Goal: Transaction & Acquisition: Obtain resource

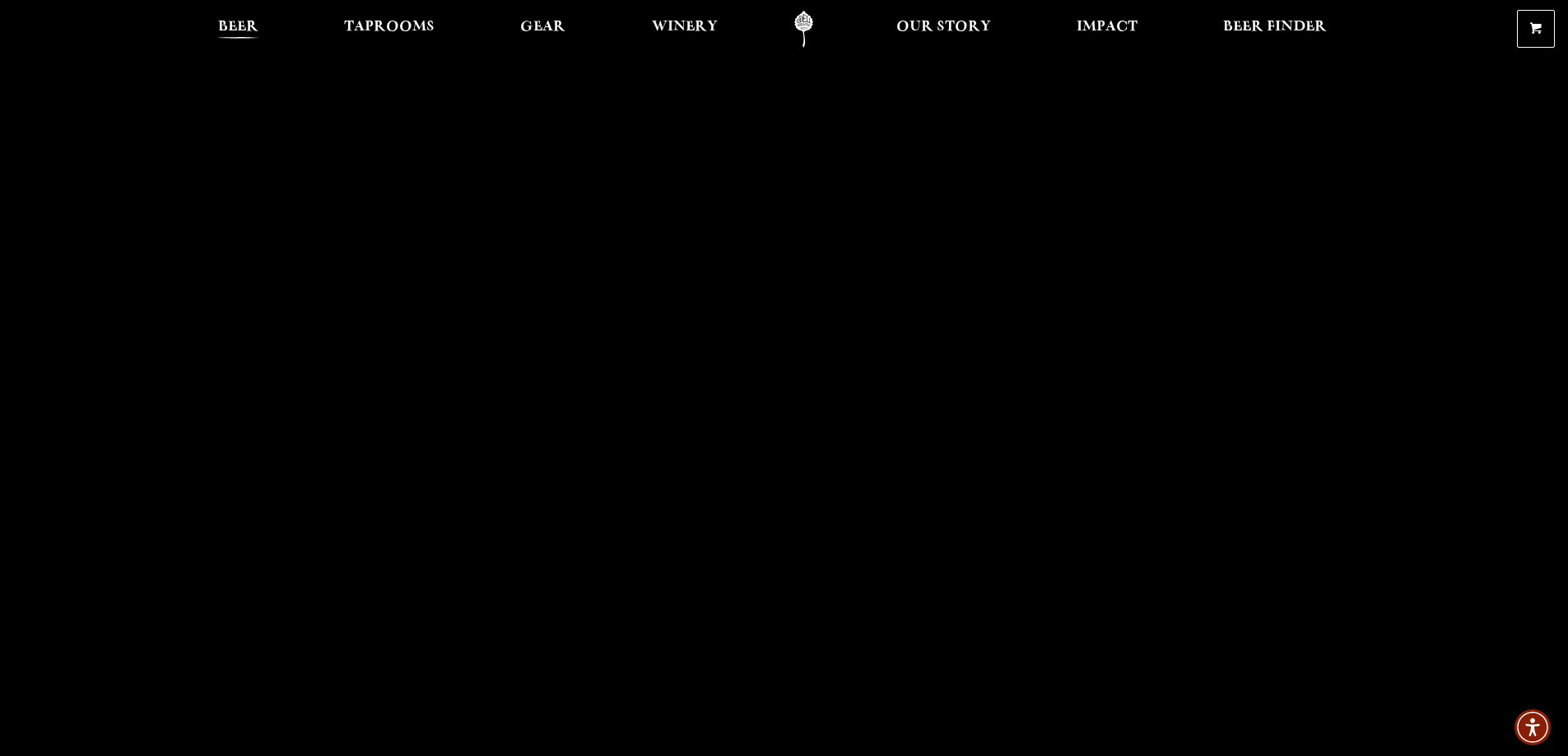
click at [247, 23] on span "Beer" at bounding box center [238, 27] width 40 height 13
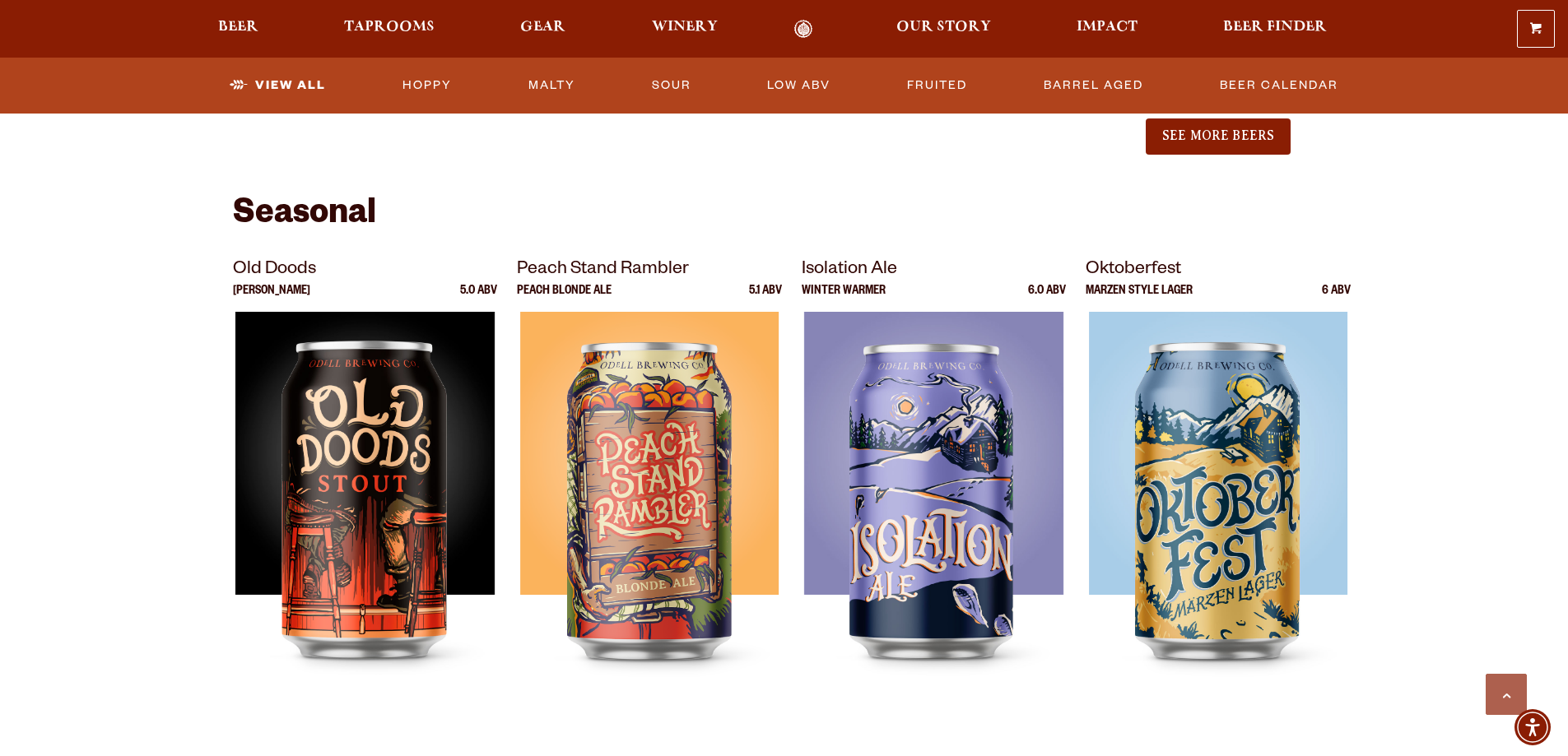
scroll to position [2386, 0]
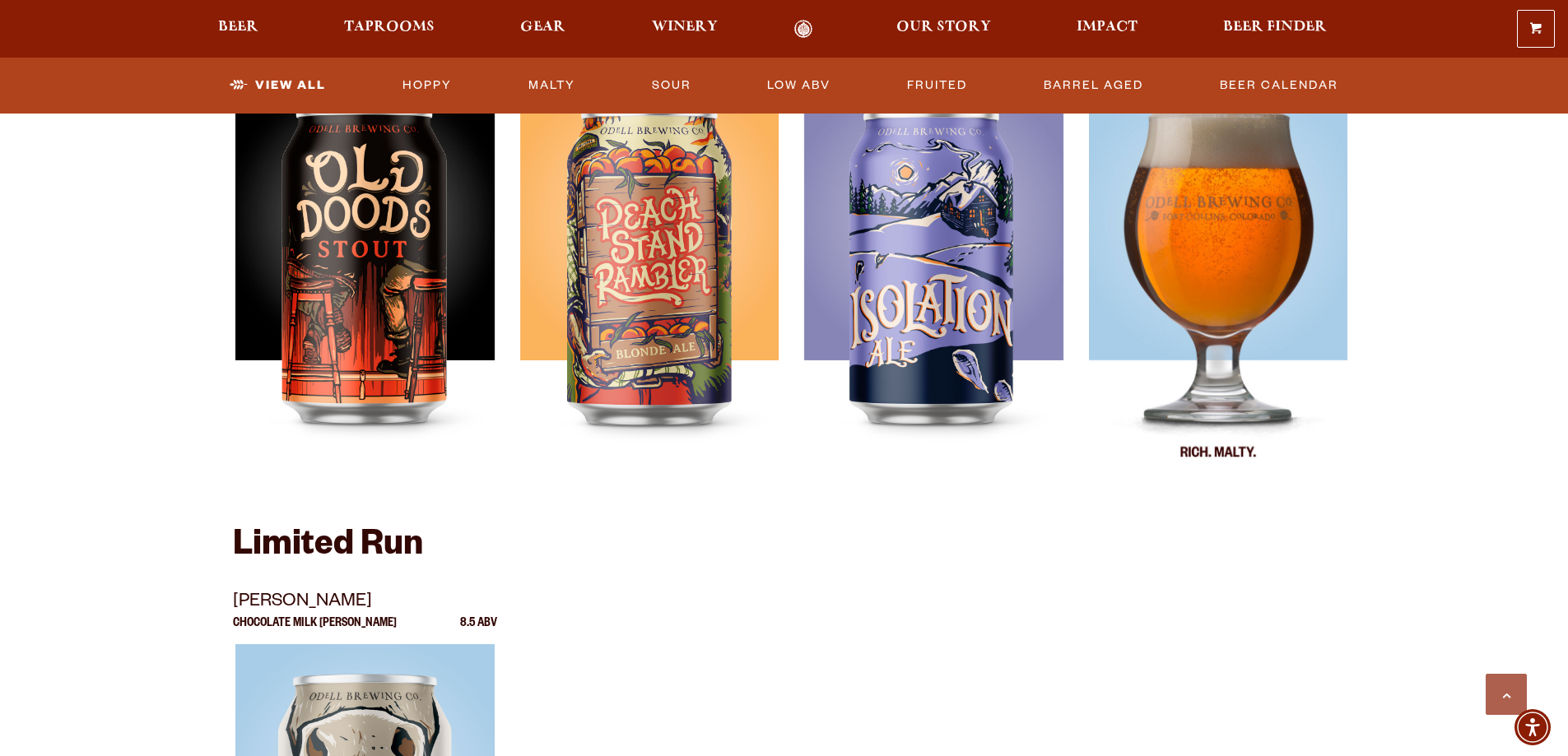
click at [1228, 318] on img at bounding box center [1218, 282] width 259 height 411
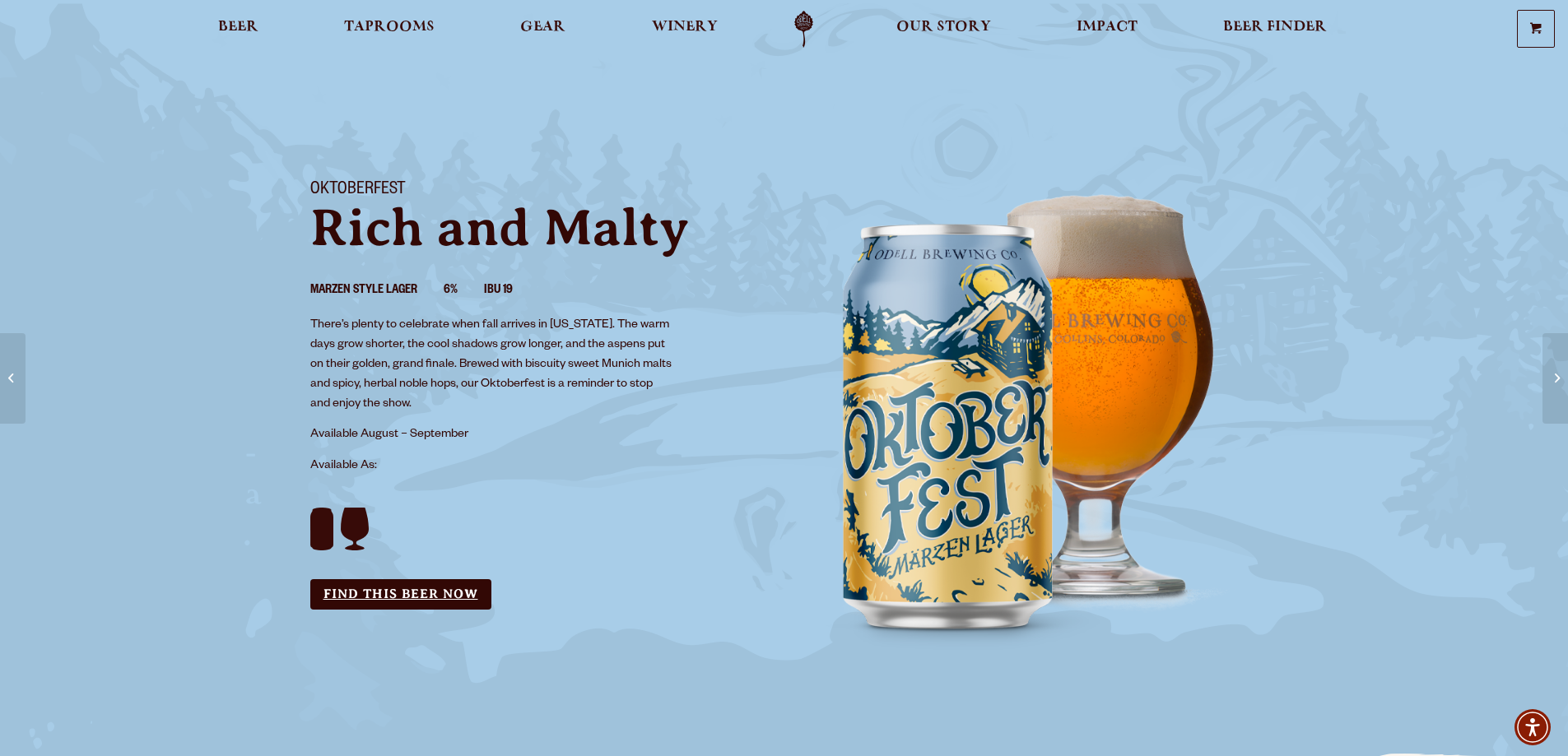
click at [387, 588] on link "Find this Beer Now" at bounding box center [400, 594] width 181 height 31
